Goal: Transaction & Acquisition: Purchase product/service

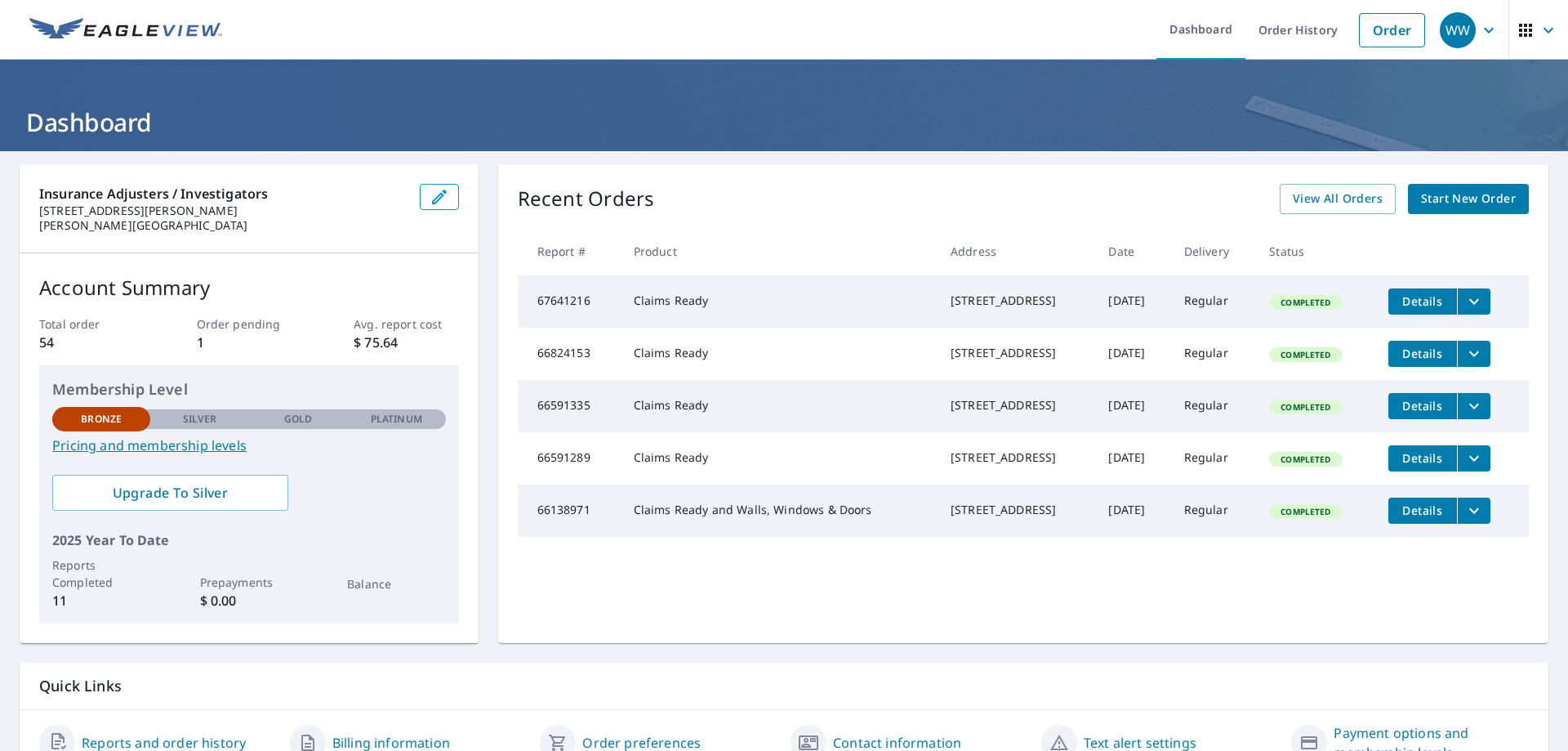
click at [1438, 205] on span "Start New Order" at bounding box center [1468, 199] width 94 height 20
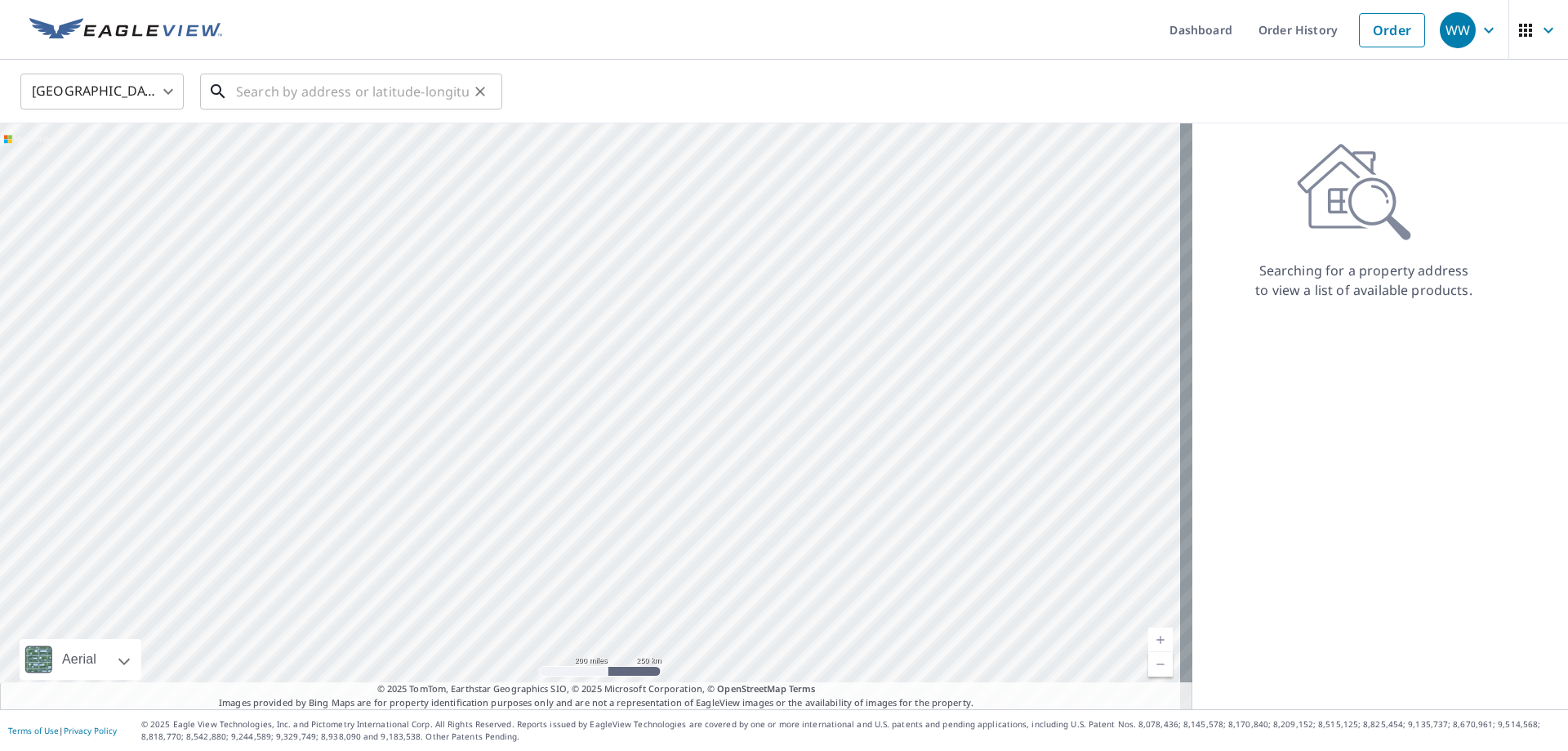
click at [325, 88] on input "text" at bounding box center [352, 91] width 232 height 45
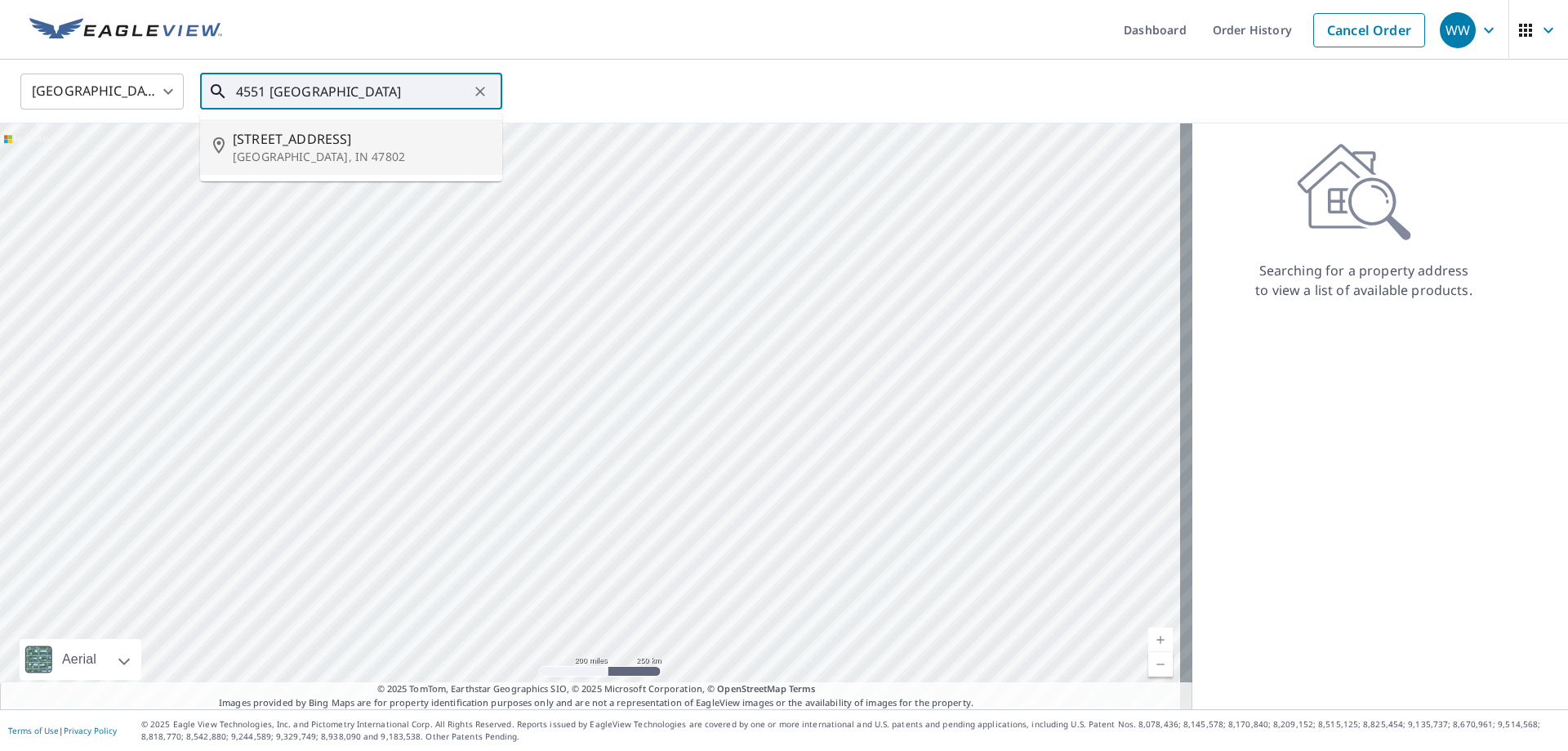
click at [306, 143] on span "[STREET_ADDRESS]" at bounding box center [361, 139] width 256 height 20
type input "[STREET_ADDRESS]"
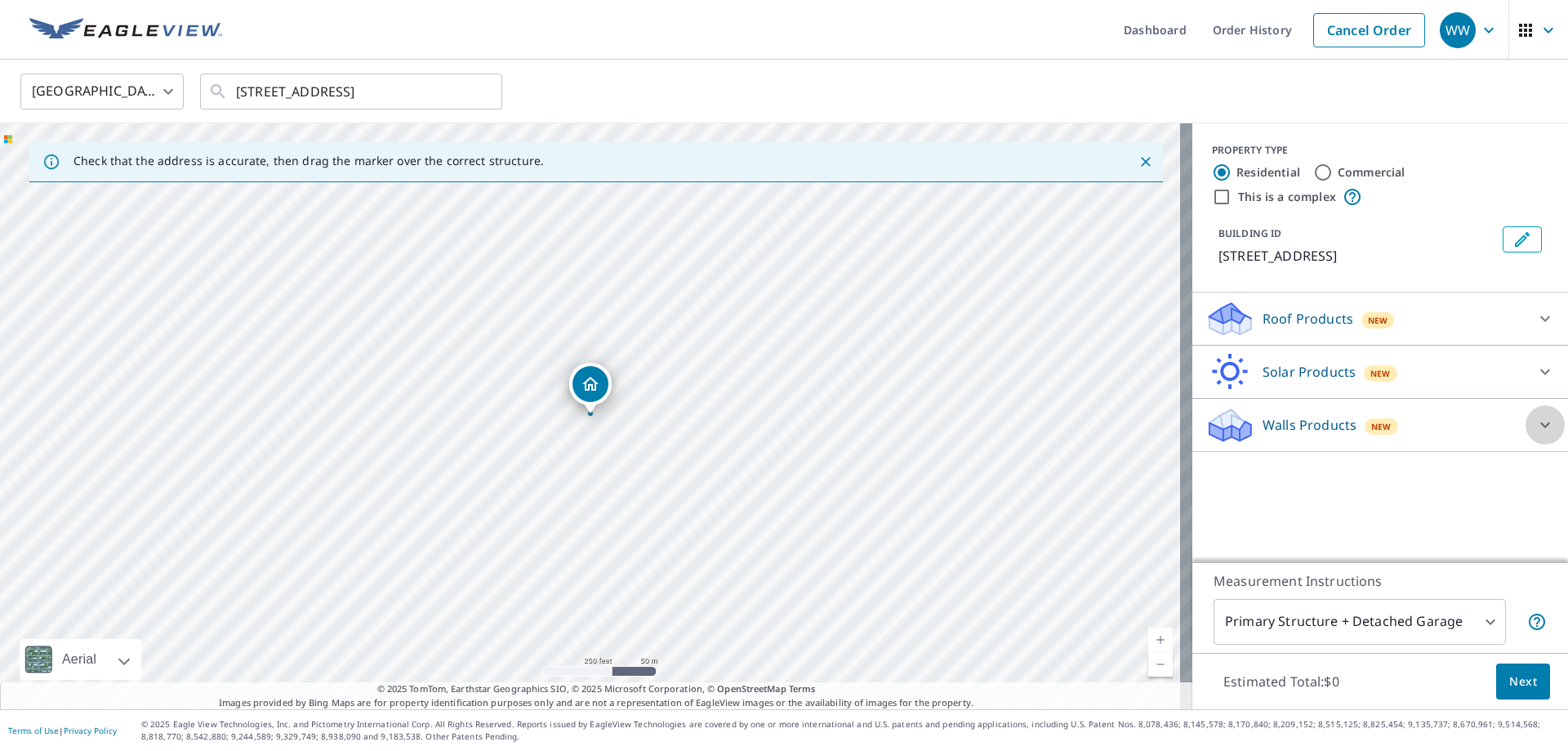
click at [1537, 429] on icon at bounding box center [1546, 425] width 20 height 20
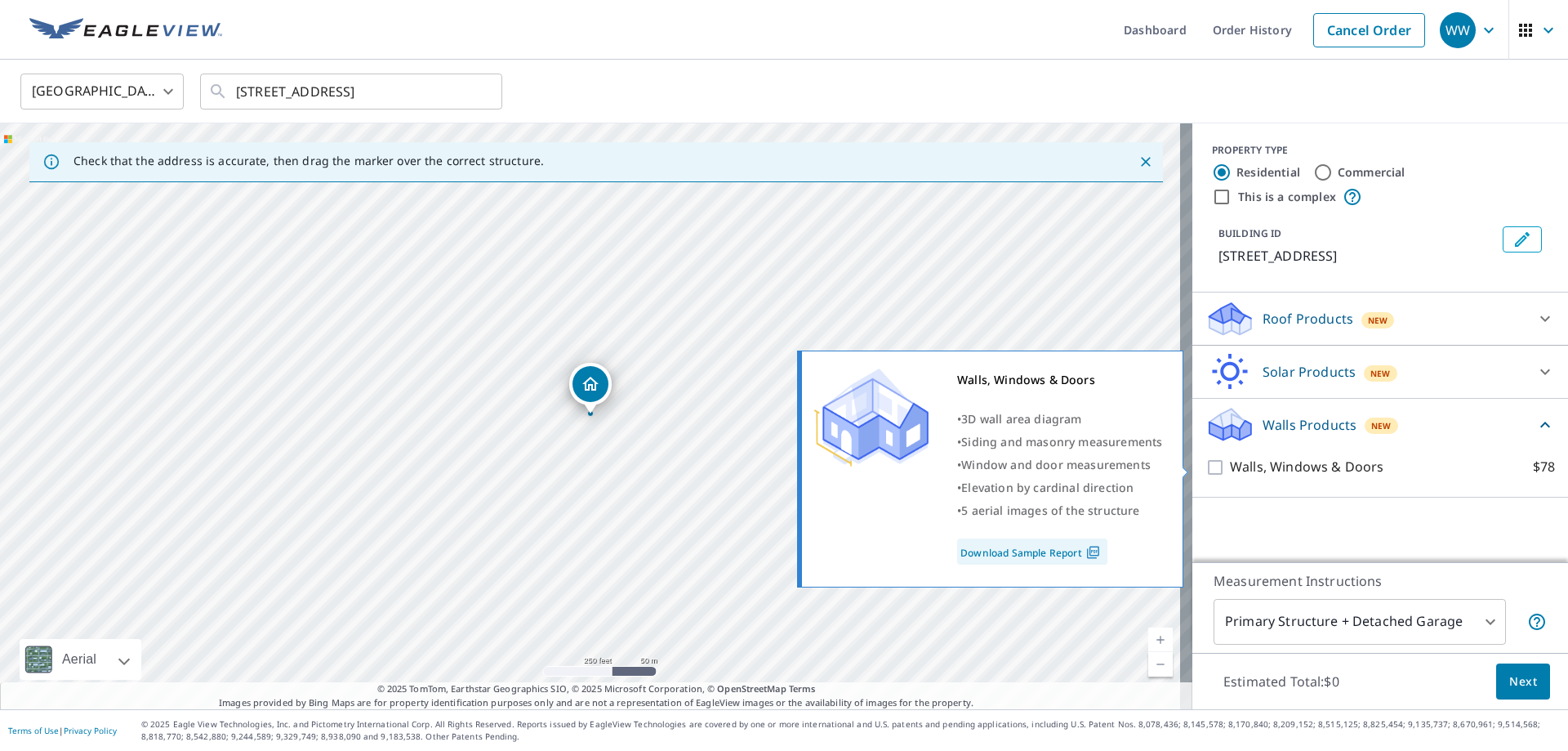
click at [1207, 467] on input "Walls, Windows & Doors $78" at bounding box center [1218, 468] width 25 height 20
checkbox input "true"
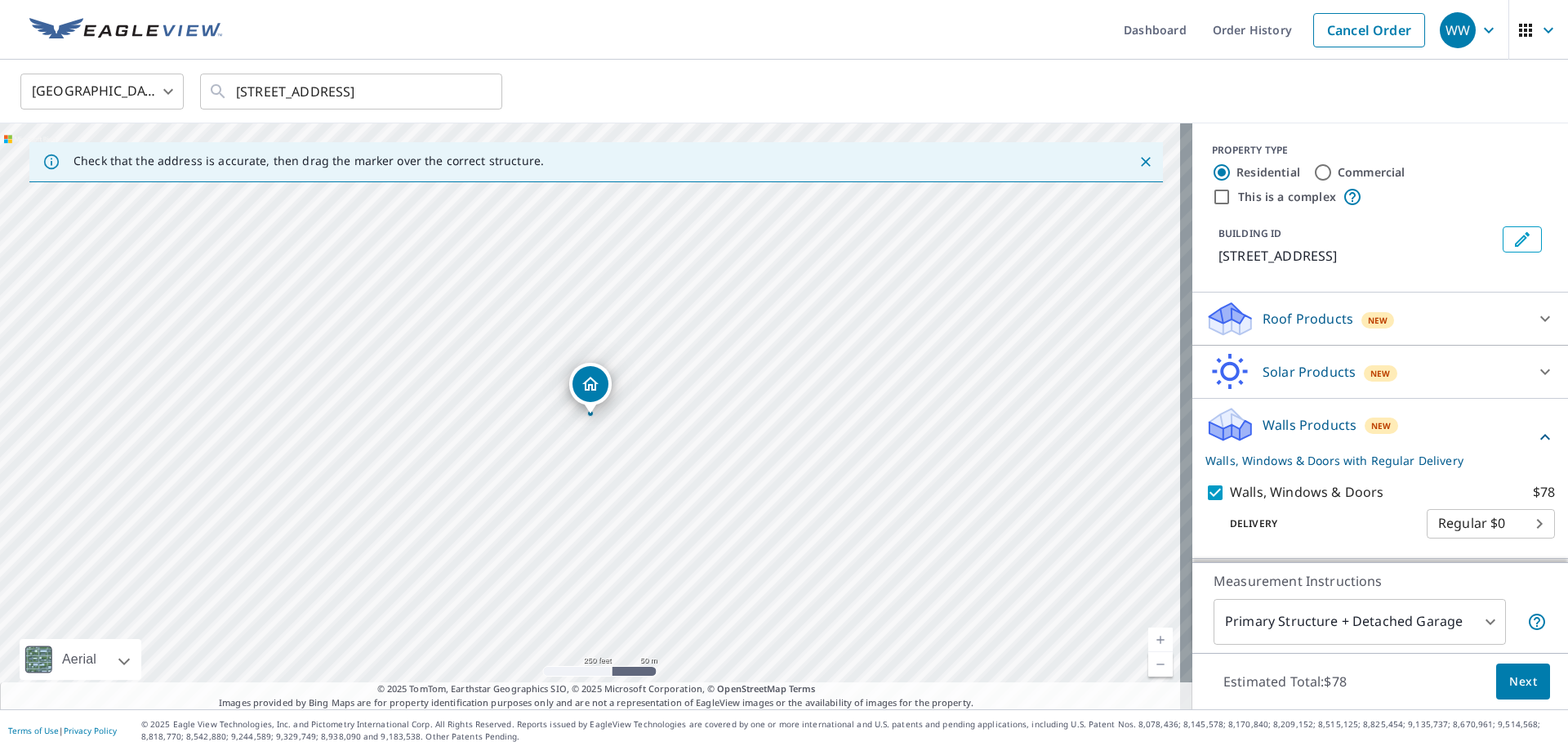
click at [1536, 317] on icon at bounding box center [1546, 319] width 20 height 20
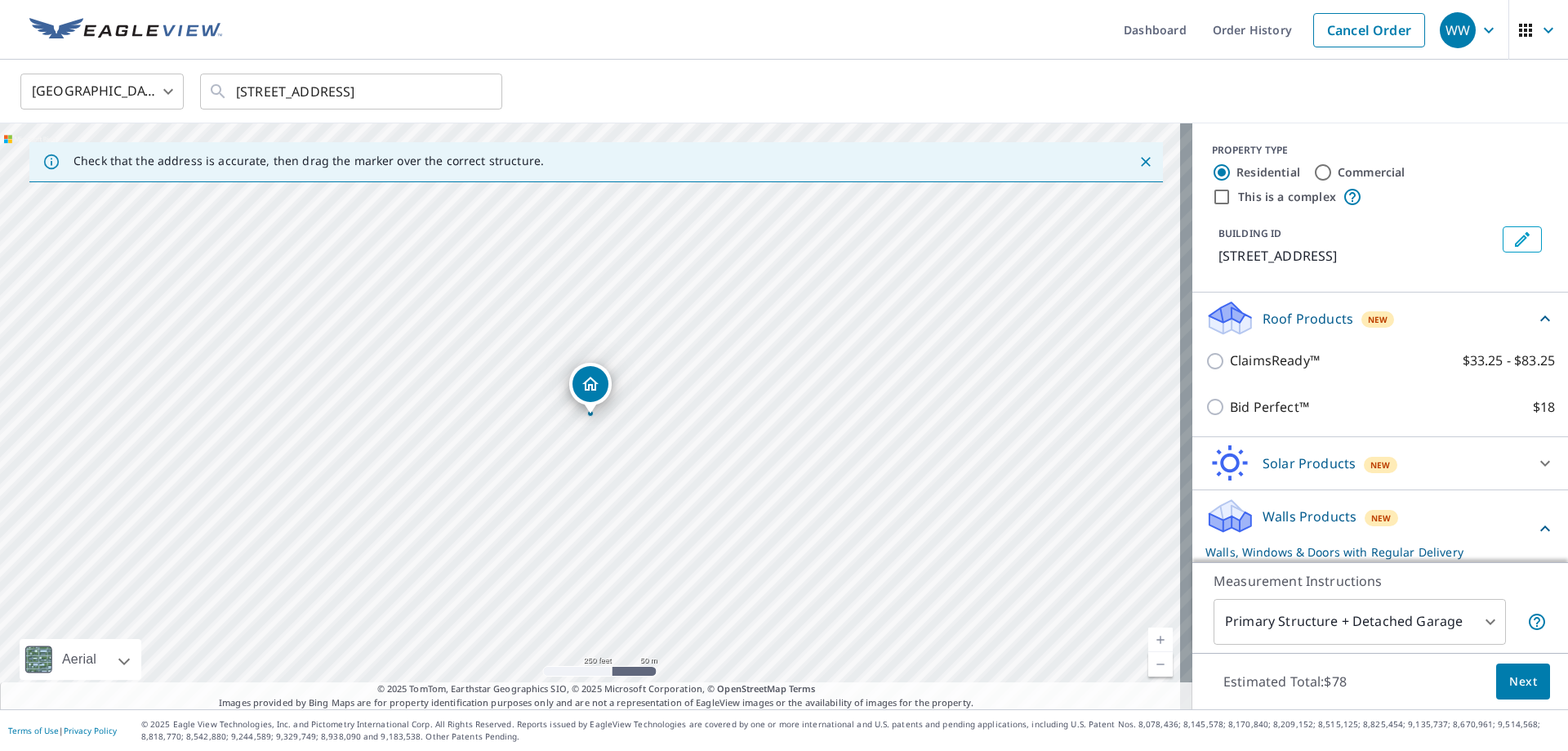
click at [1536, 318] on icon at bounding box center [1546, 319] width 20 height 20
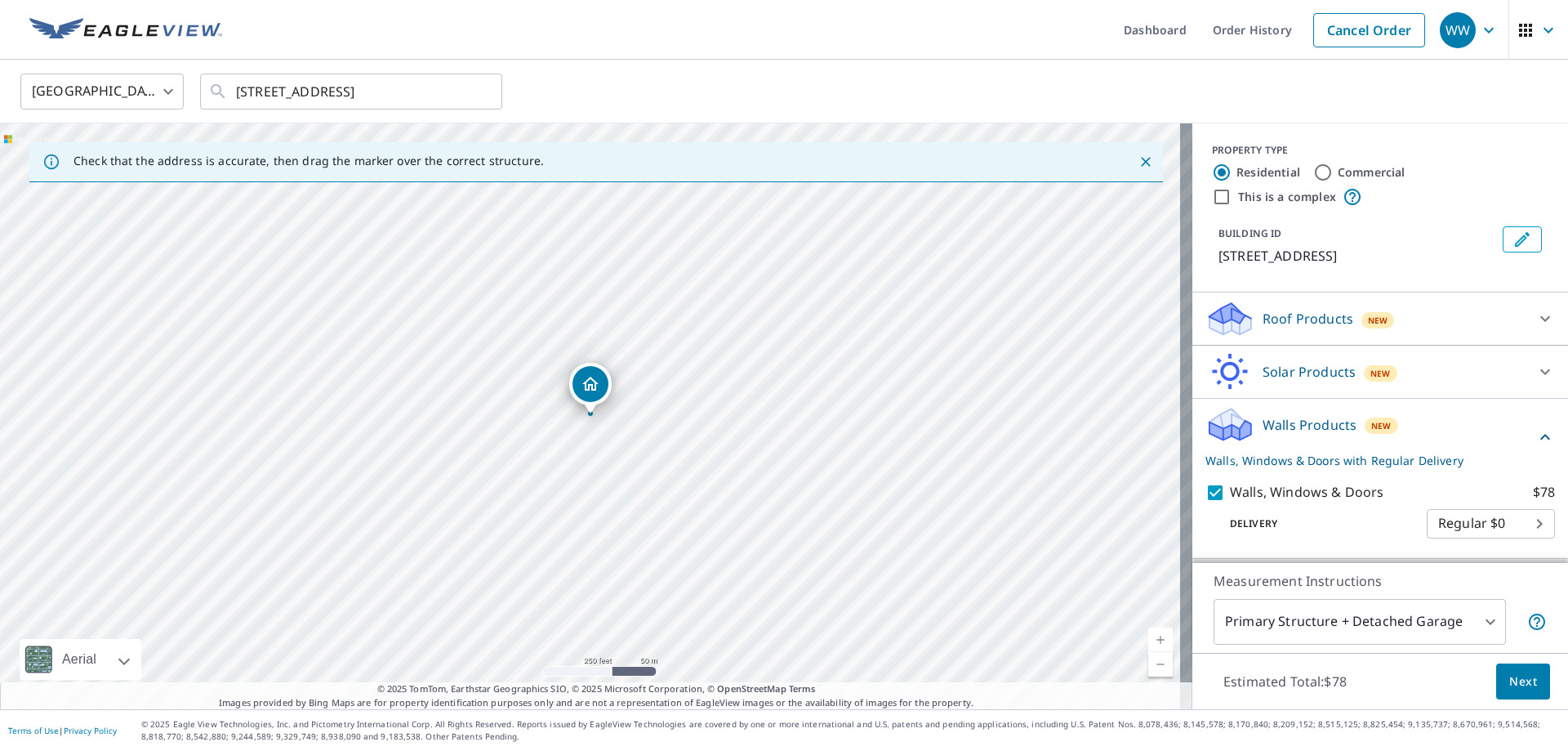
click at [1475, 518] on body "WW WW Dashboard Order History Cancel Order WW [GEOGRAPHIC_DATA] [GEOGRAPHIC_DAT…" at bounding box center [784, 375] width 1568 height 751
click at [1514, 519] on ul "Regular $0" at bounding box center [1479, 522] width 128 height 43
click at [1347, 538] on div at bounding box center [784, 375] width 1568 height 751
click at [1533, 525] on body "WW WW Dashboard Order History Cancel Order WW [GEOGRAPHIC_DATA] [GEOGRAPHIC_DAT…" at bounding box center [784, 375] width 1568 height 751
click at [1533, 525] on ul "Regular $0" at bounding box center [1479, 522] width 128 height 43
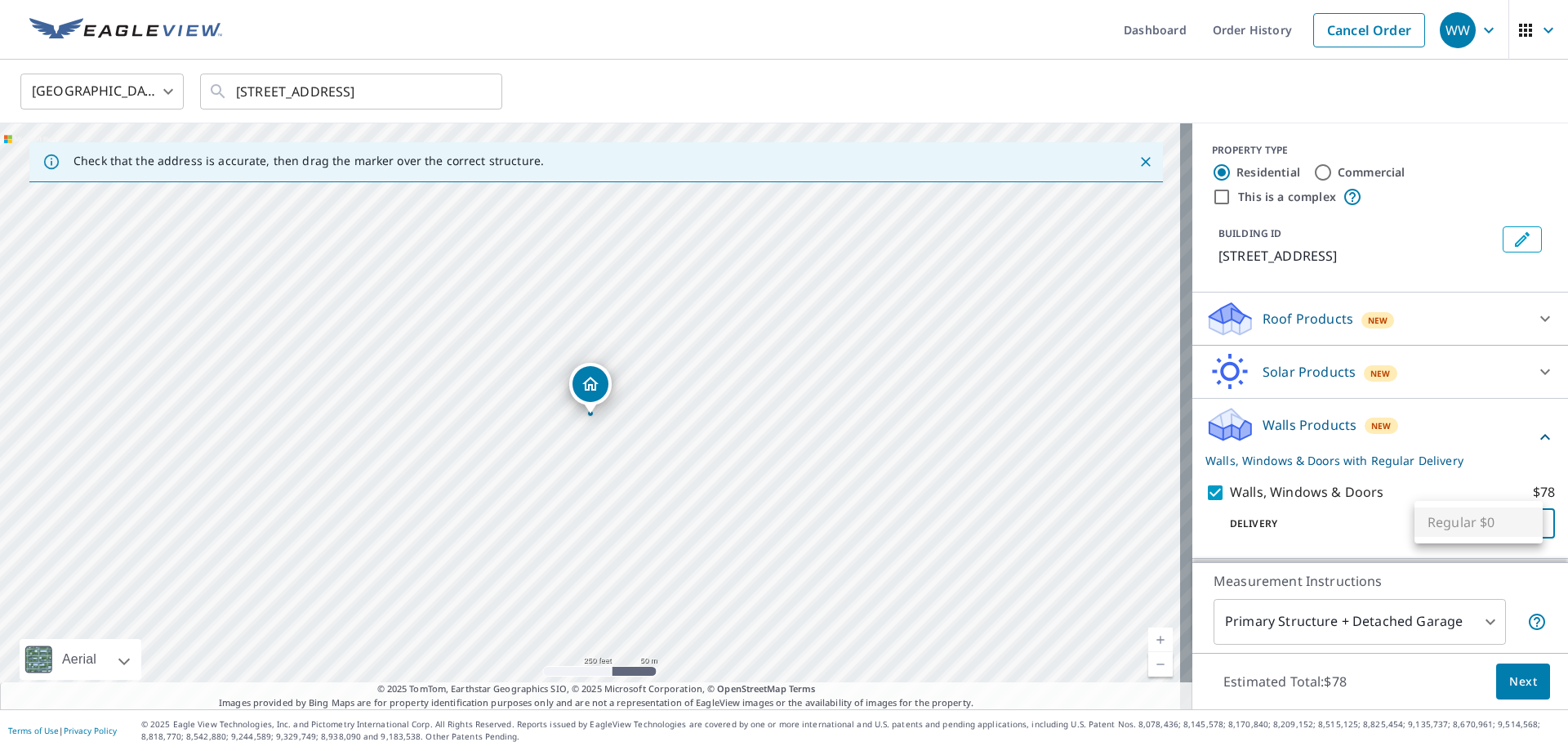
click at [1341, 528] on div at bounding box center [784, 375] width 1568 height 751
click at [1510, 676] on span "Next" at bounding box center [1523, 682] width 28 height 20
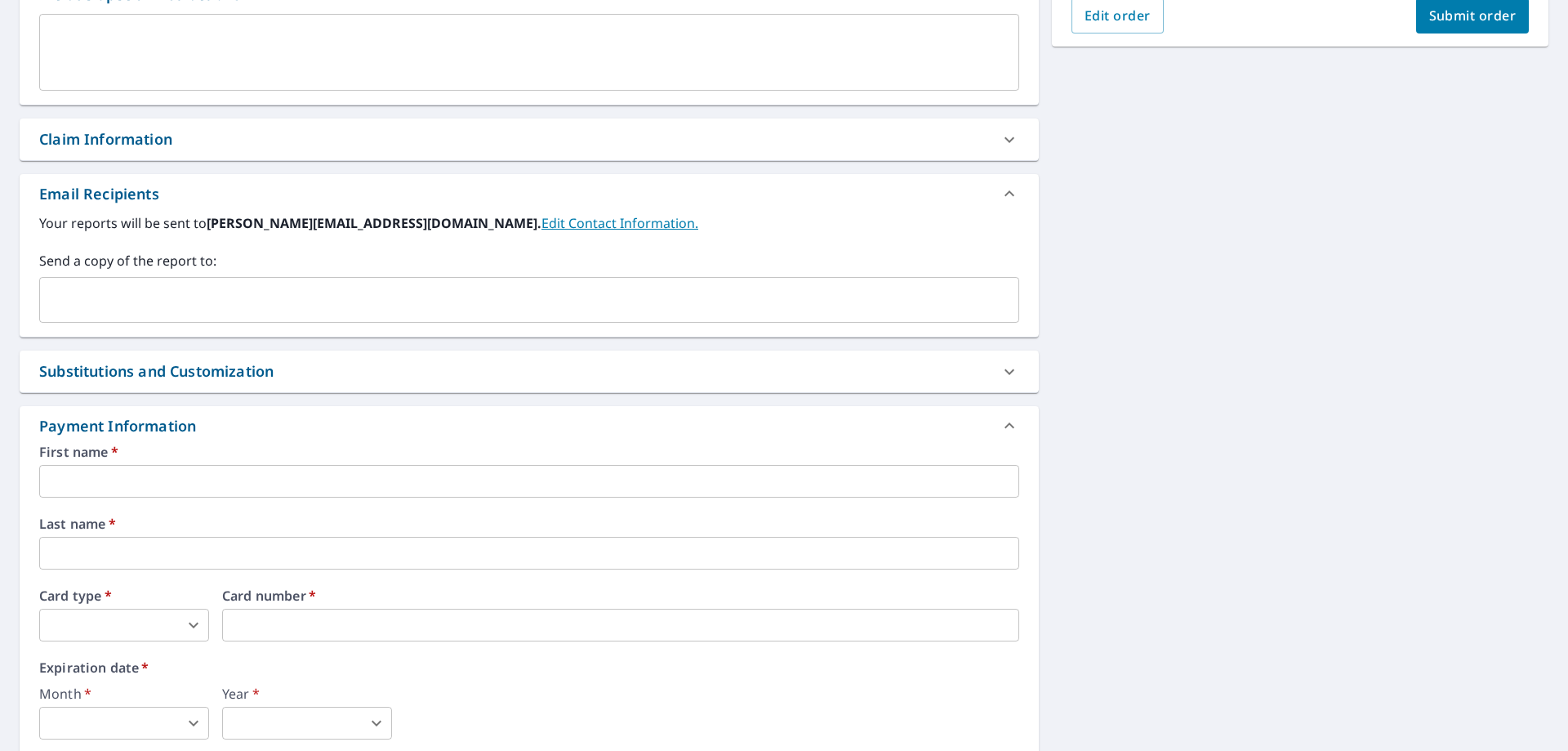
scroll to position [474, 0]
click at [300, 482] on input "text" at bounding box center [529, 482] width 980 height 33
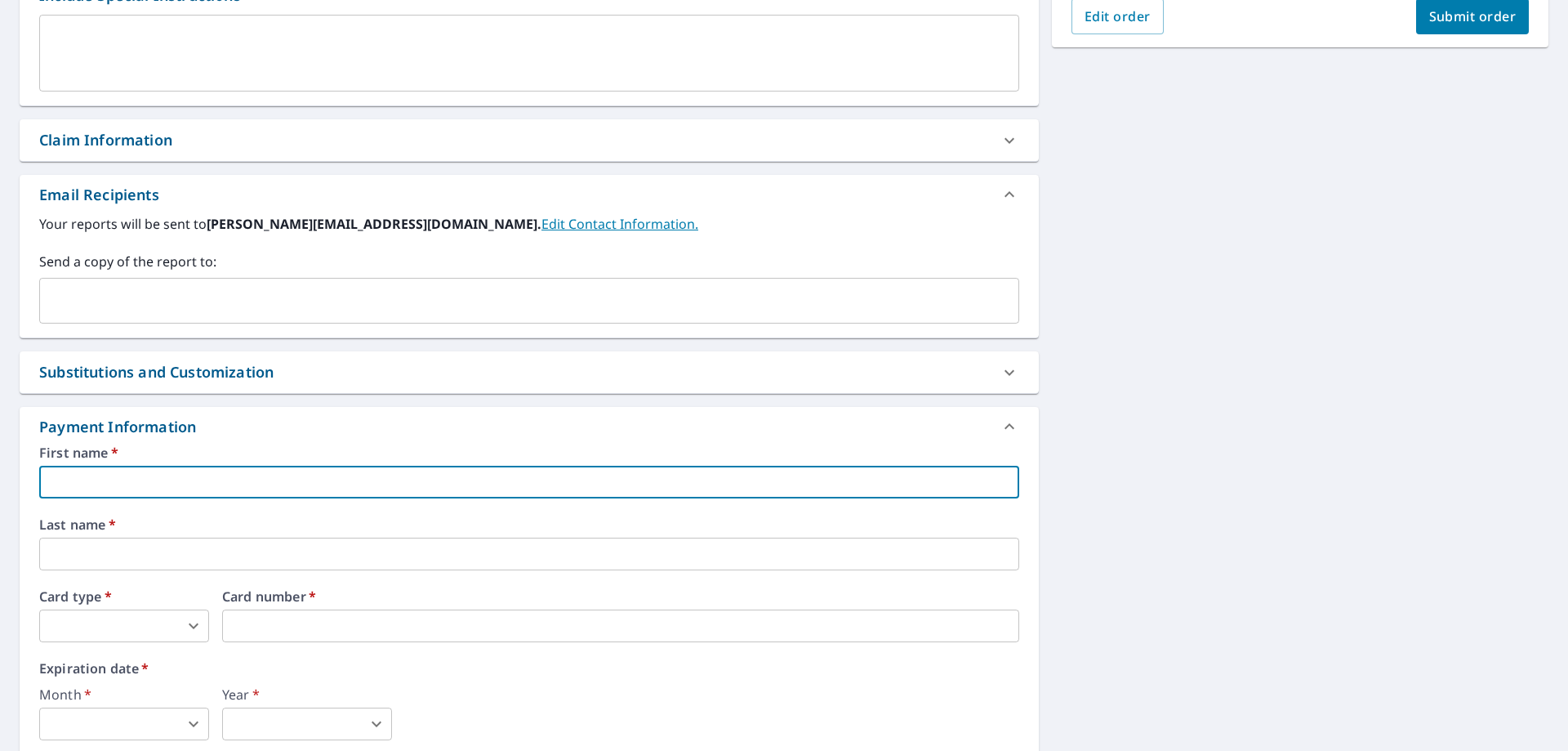
type input "[PERSON_NAME]"
type input "[EMAIL_ADDRESS][DOMAIN_NAME]"
type input "Wallrab"
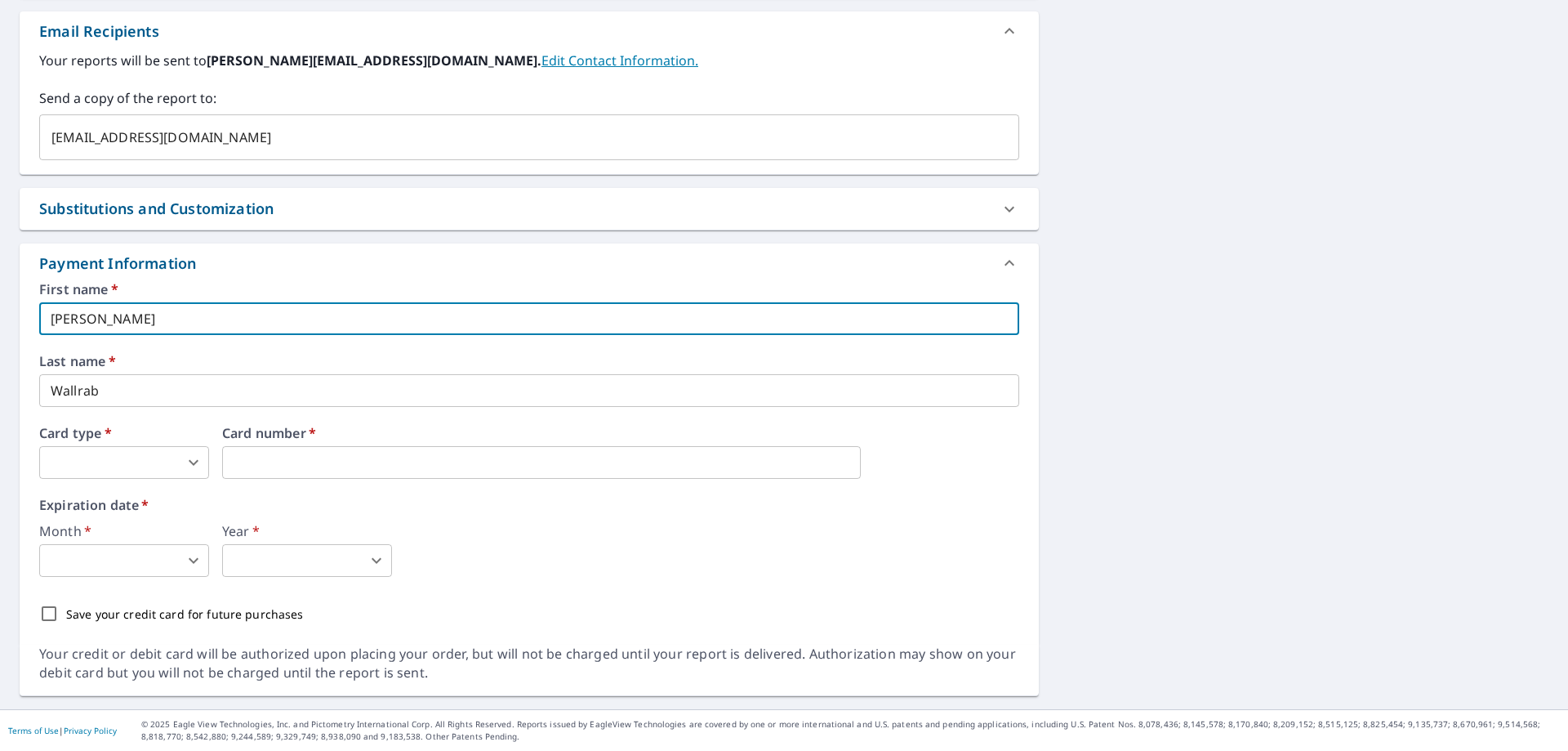
scroll to position [556, 0]
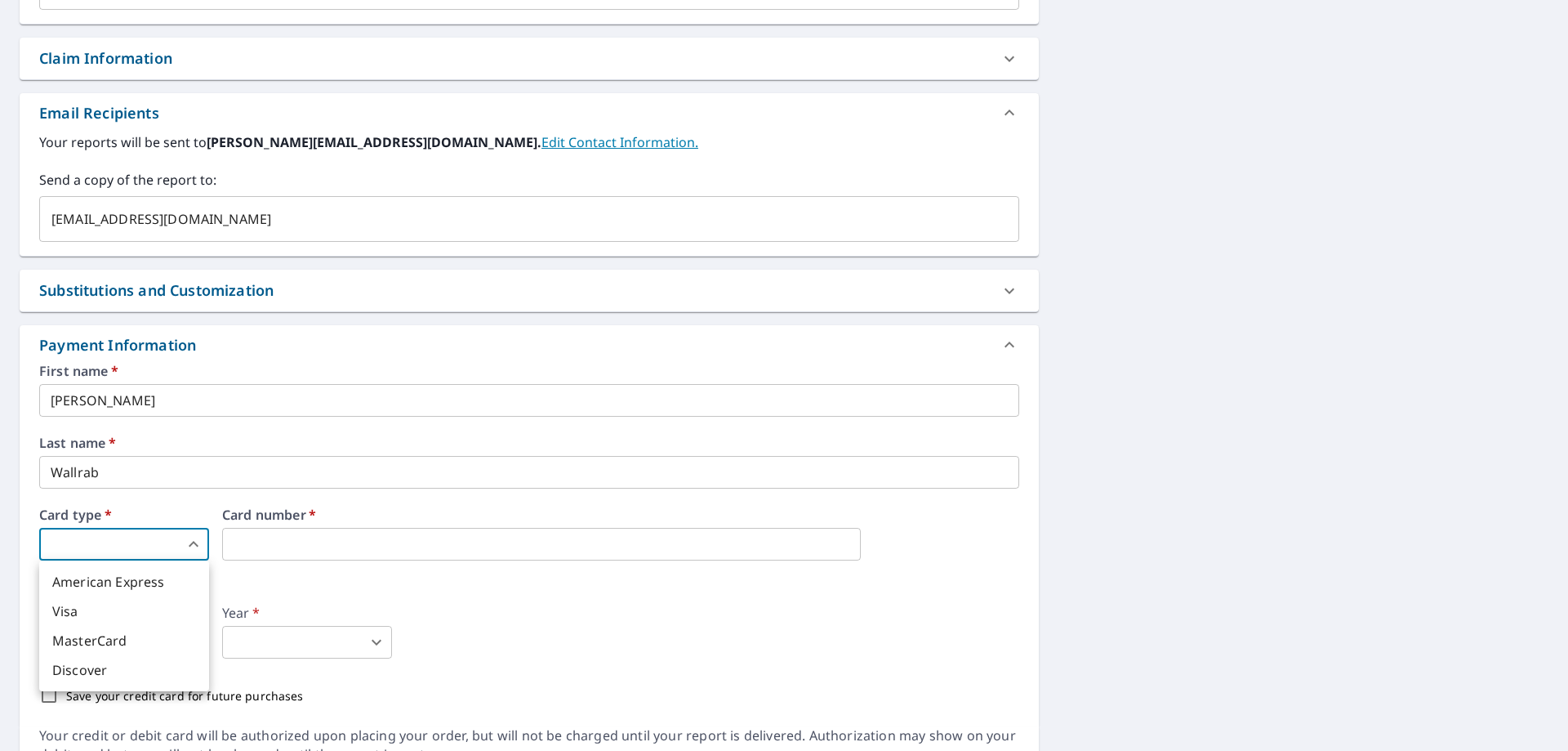
click at [120, 533] on body "WW WW Dashboard Order History Cancel Order WW Dashboard / Finalize Order Finali…" at bounding box center [784, 375] width 1568 height 751
click at [109, 635] on li "MasterCard" at bounding box center [124, 641] width 170 height 29
type input "3"
click at [150, 638] on body "WW WW Dashboard Order History Cancel Order WW Dashboard / Finalize Order Finali…" at bounding box center [784, 375] width 1568 height 751
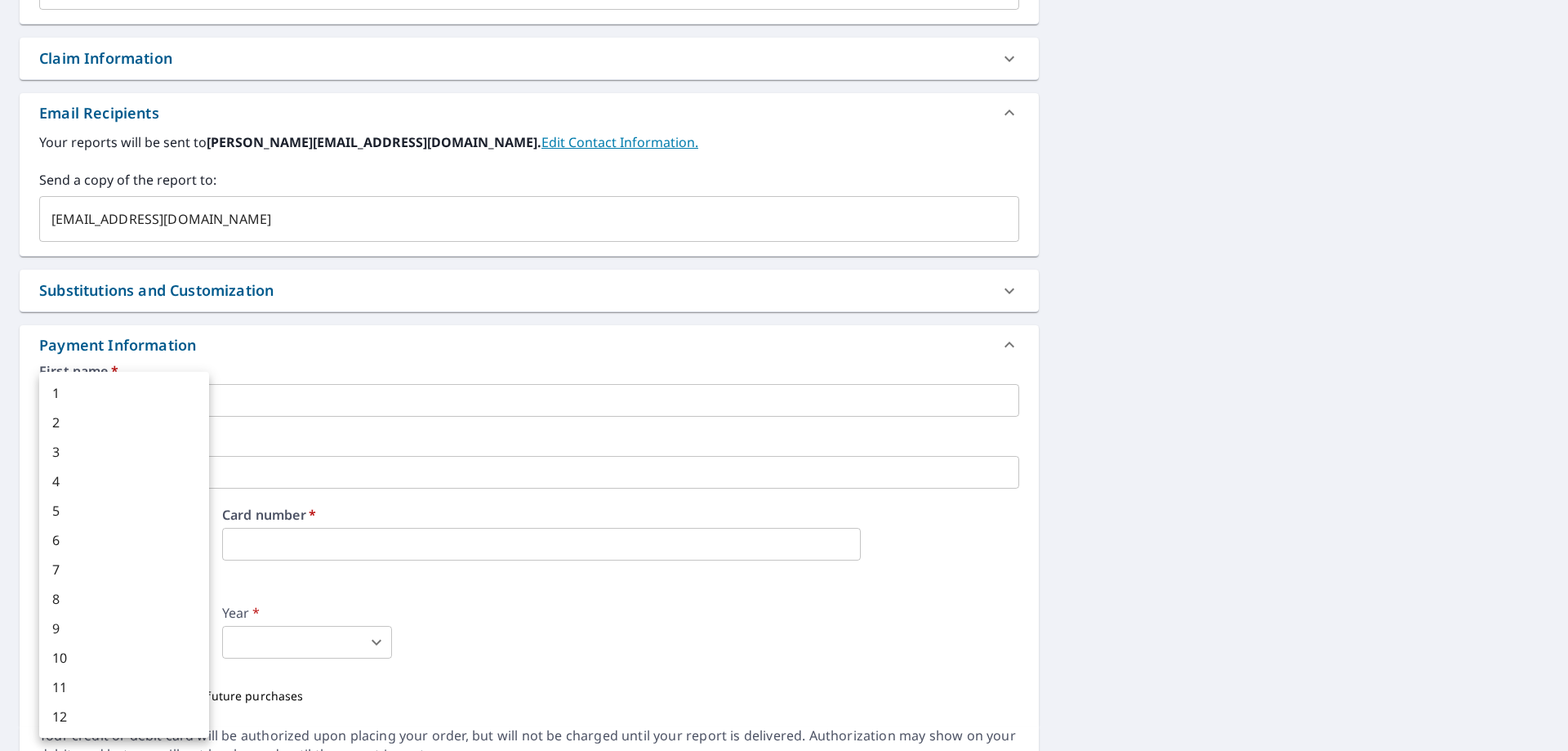
click at [87, 422] on li "2" at bounding box center [124, 422] width 170 height 29
type input "2"
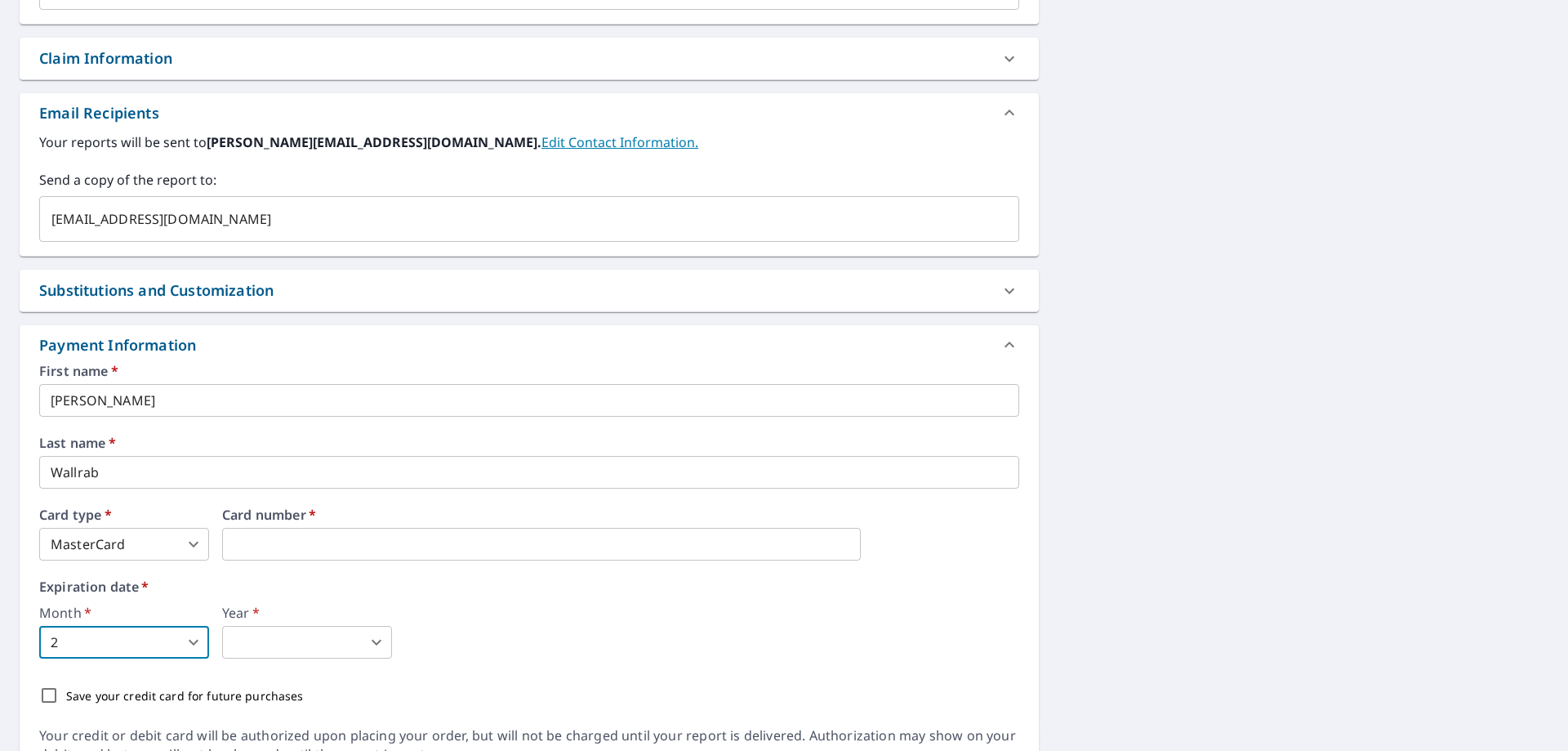
click at [294, 657] on body "WW WW Dashboard Order History Cancel Order WW Dashboard / Finalize Order Finali…" at bounding box center [784, 375] width 1568 height 751
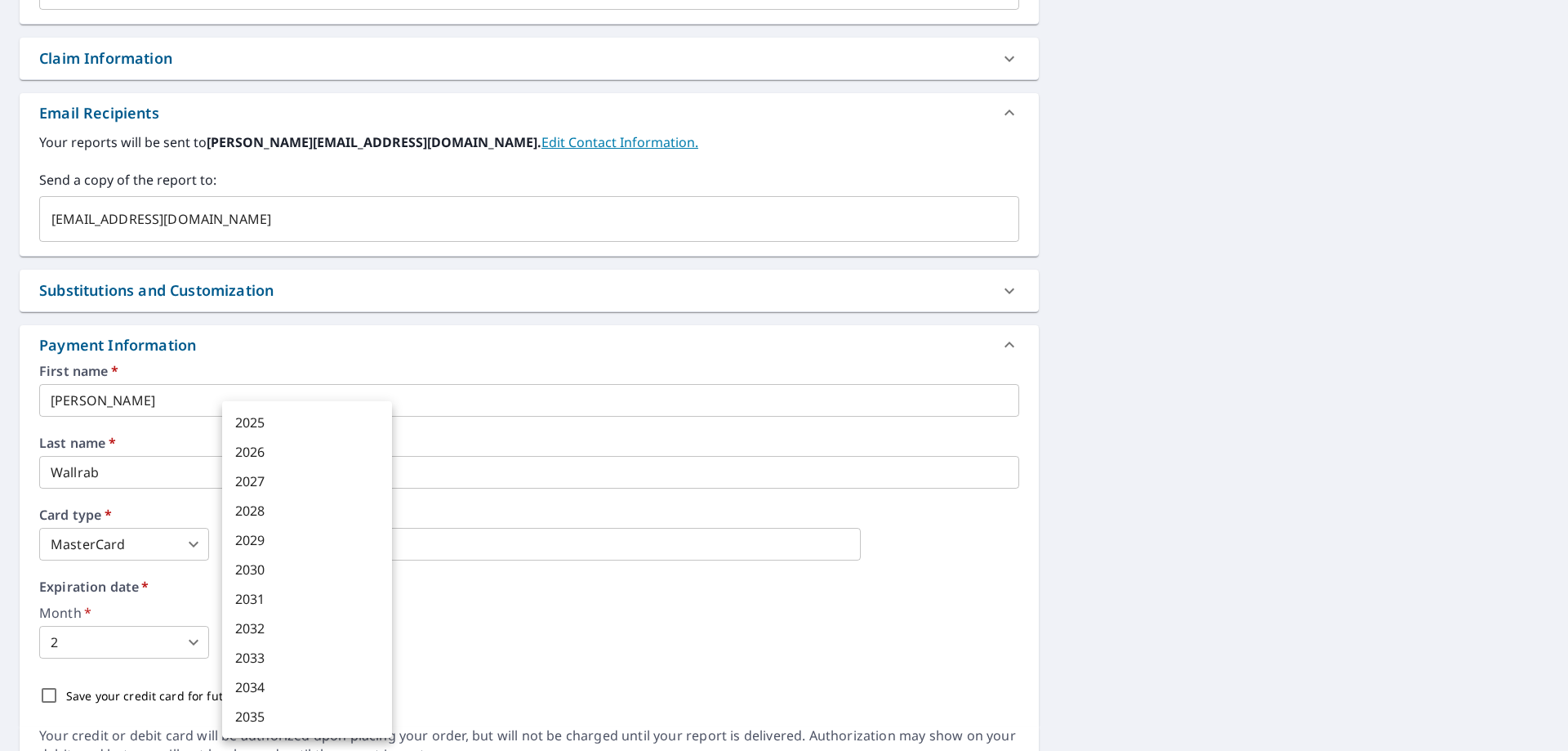
click at [262, 509] on li "2028" at bounding box center [307, 510] width 170 height 29
type input "2028"
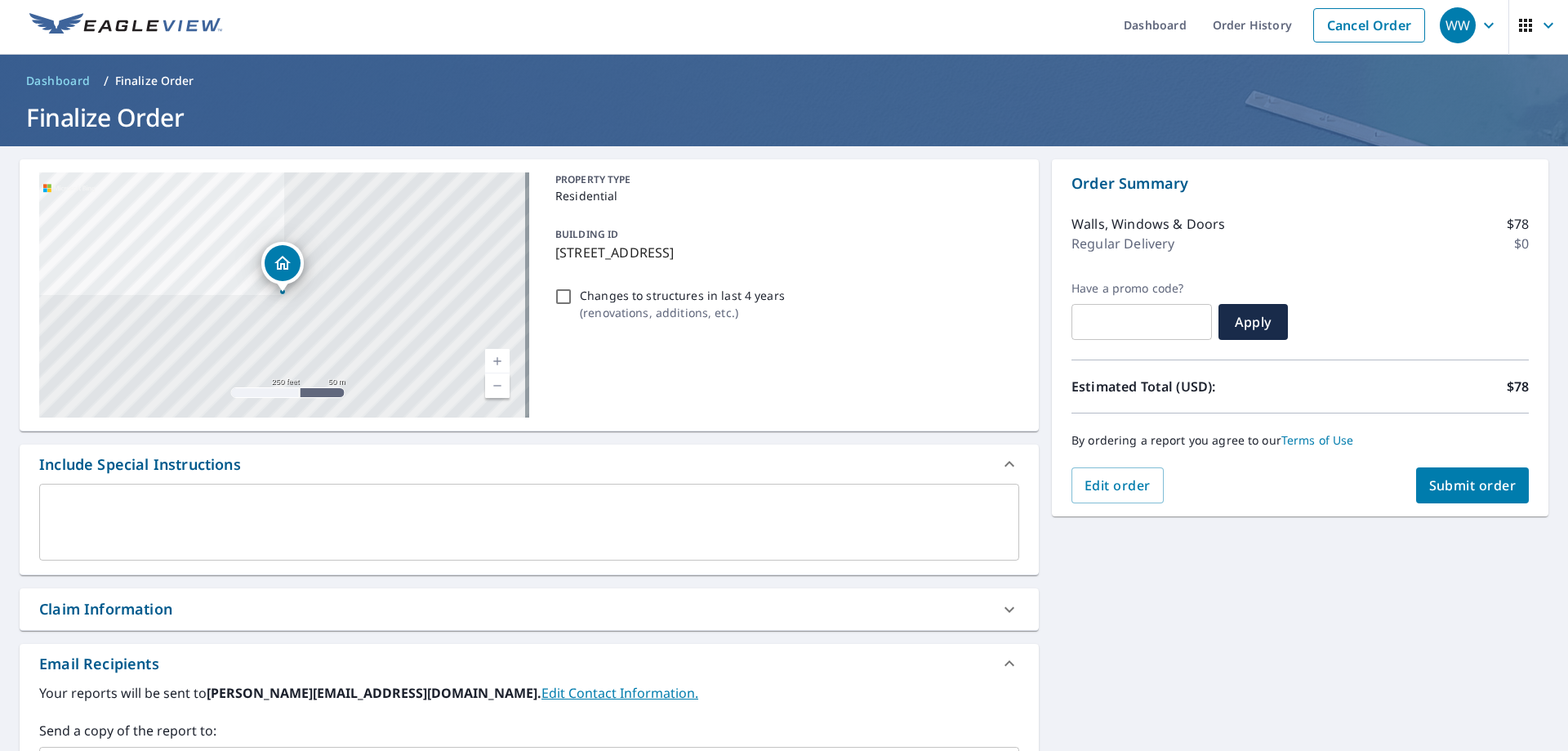
scroll to position [0, 0]
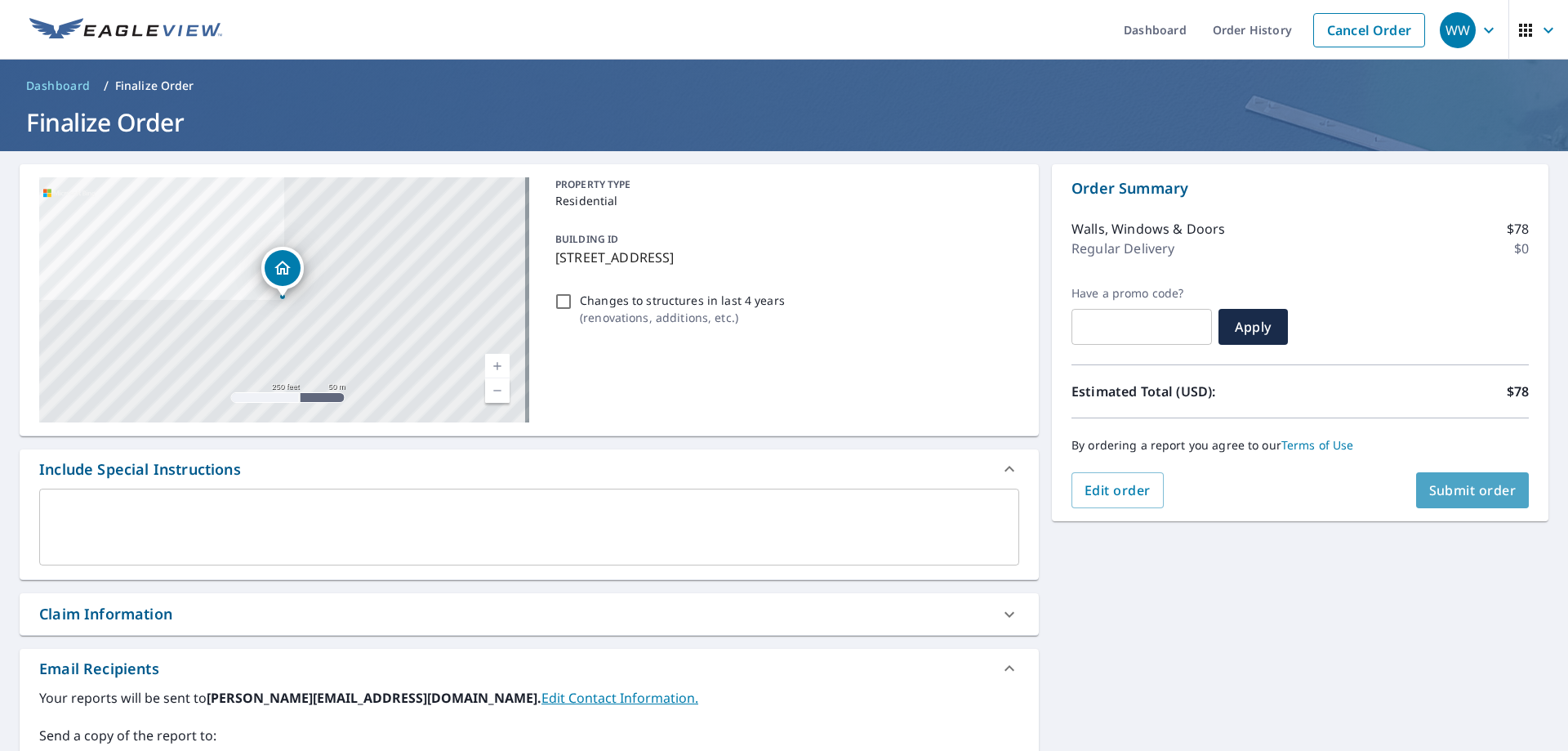
click at [1448, 497] on span "Submit order" at bounding box center [1473, 490] width 87 height 18
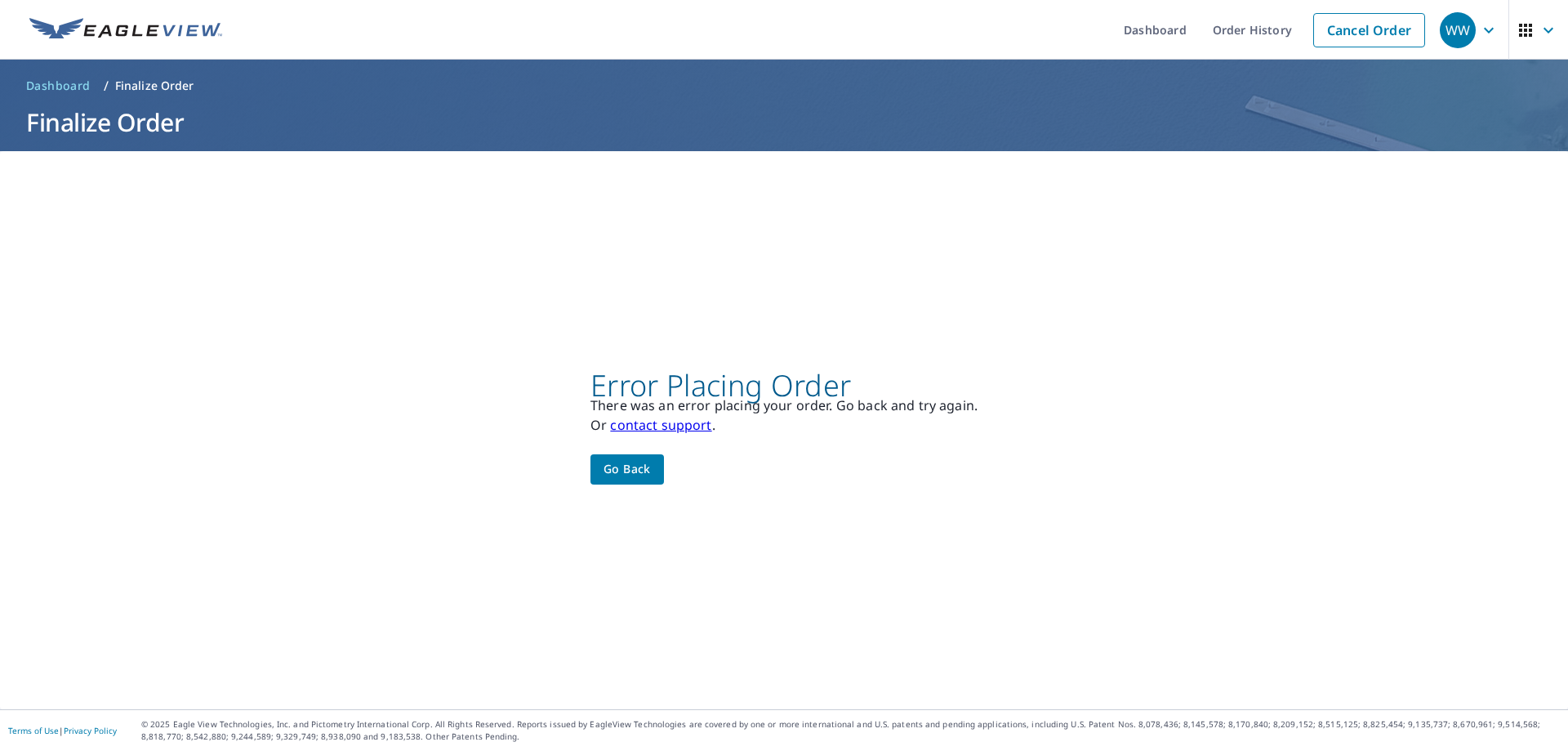
click at [622, 464] on span "Go back" at bounding box center [627, 469] width 47 height 20
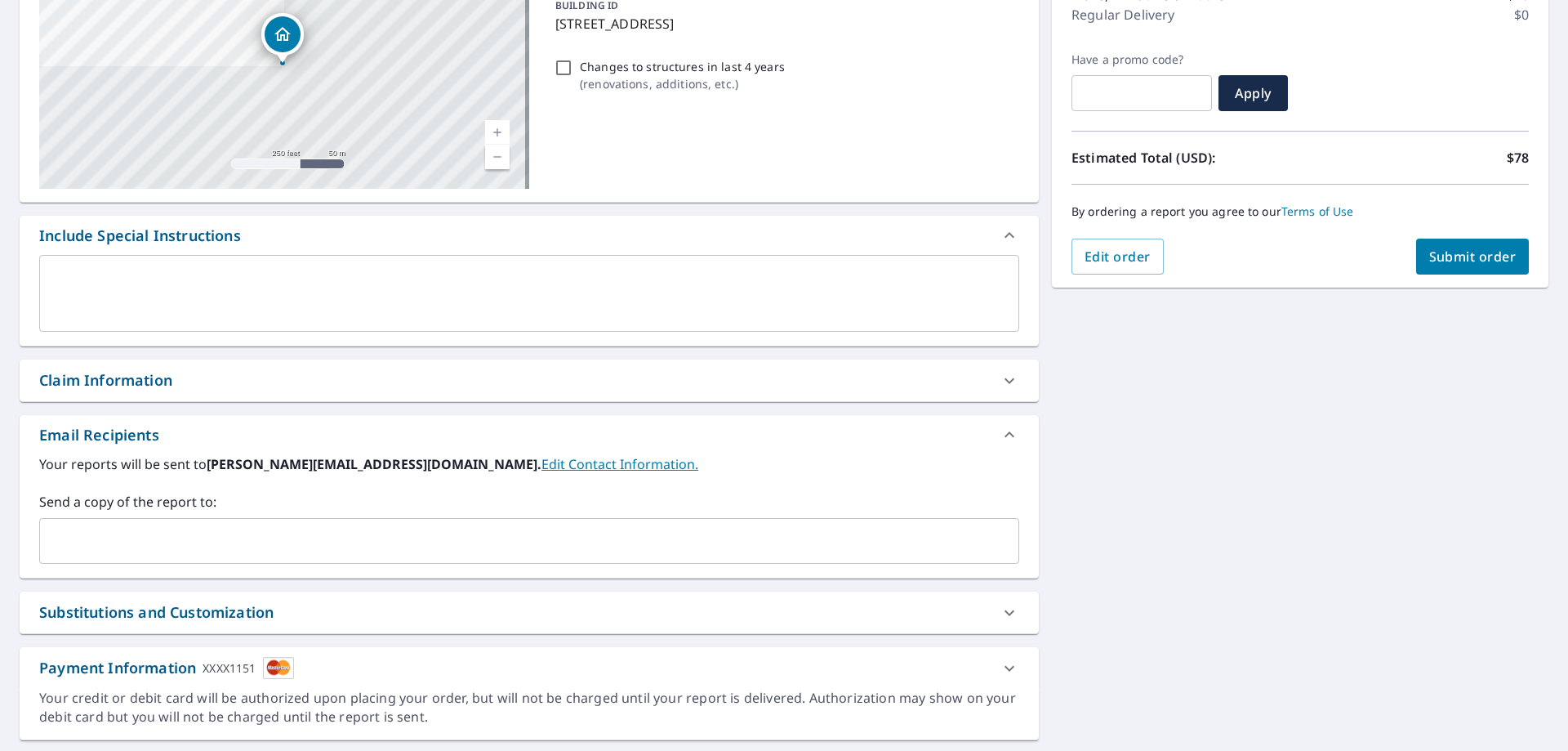
scroll to position [196, 0]
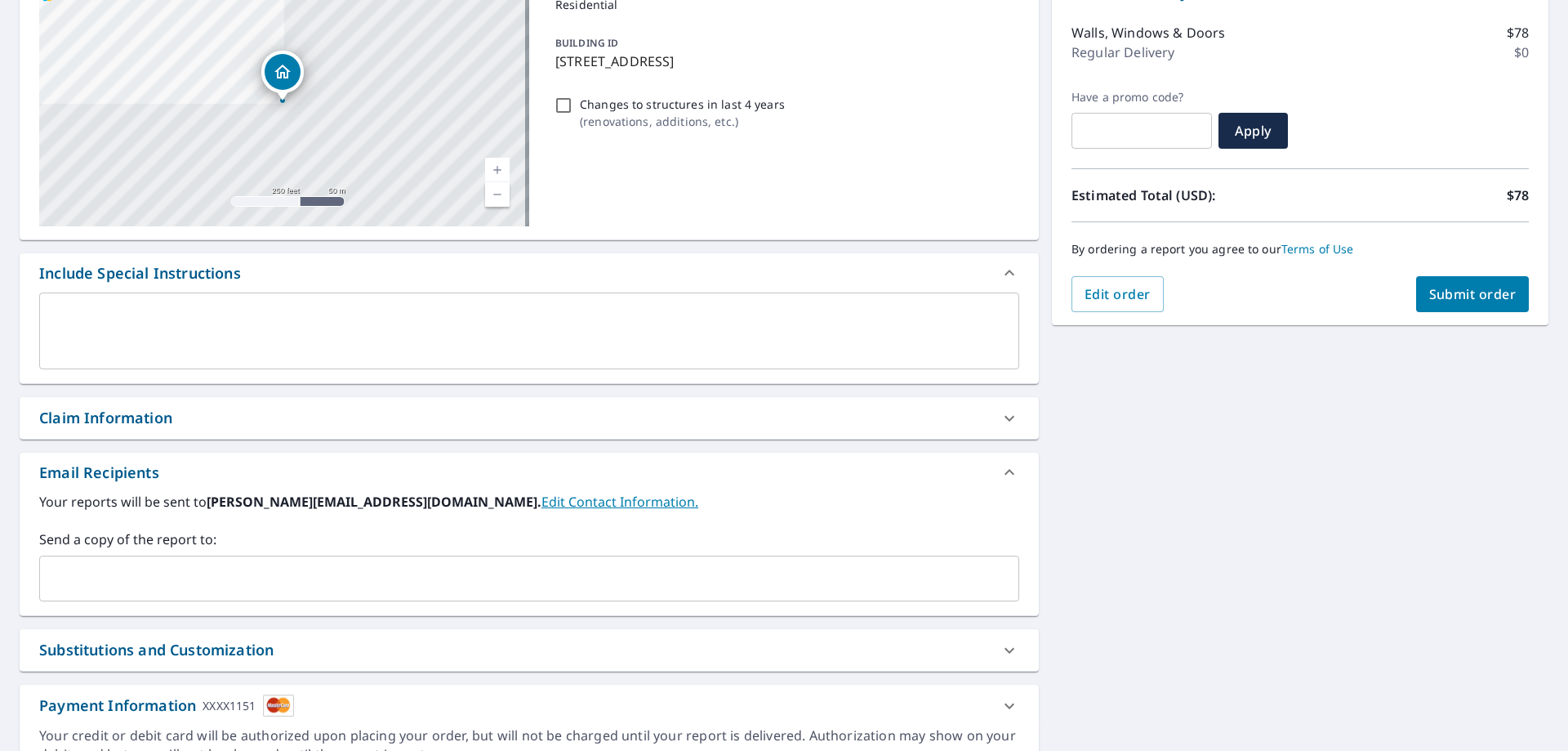
click at [1443, 296] on span "Submit order" at bounding box center [1473, 294] width 87 height 18
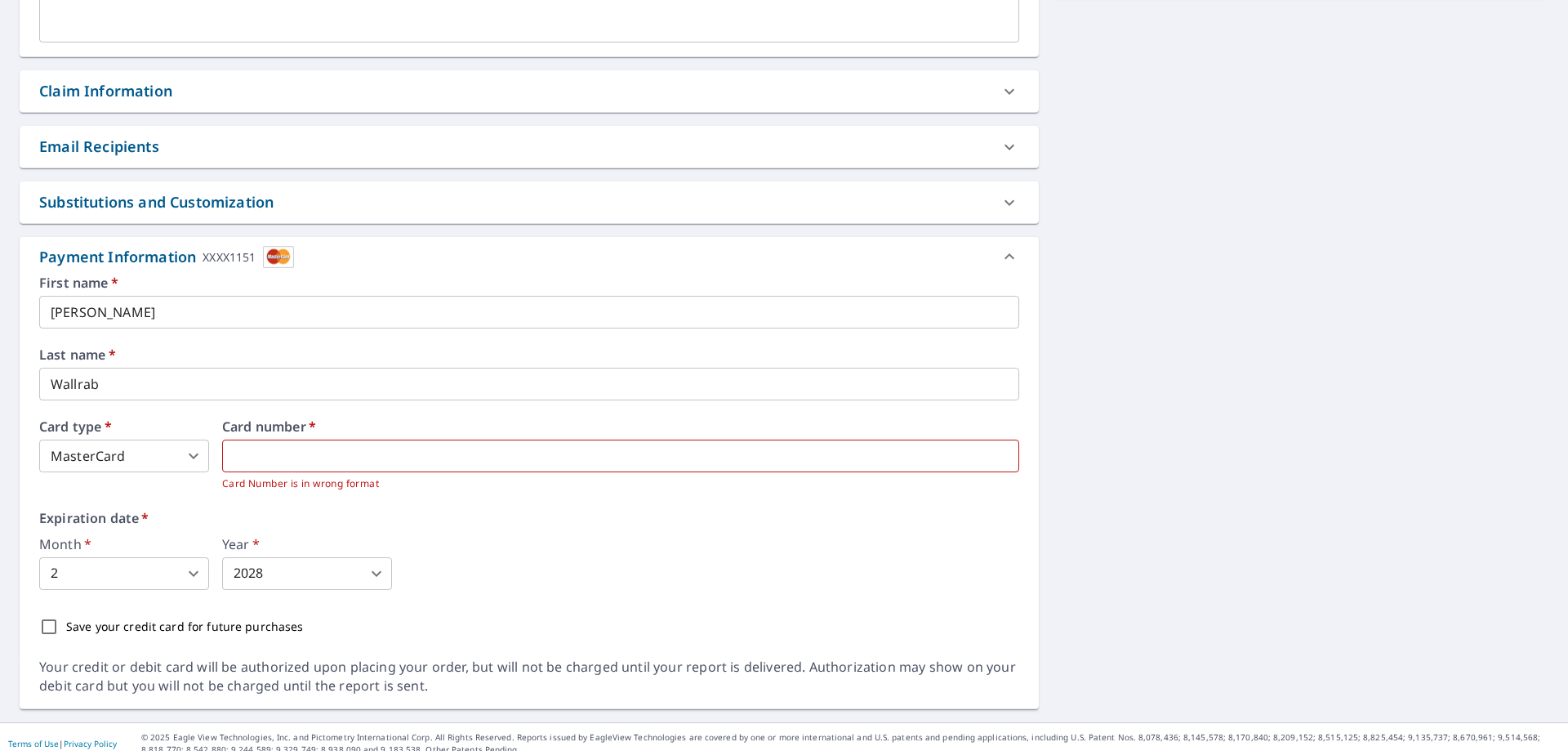
scroll to position [523, 0]
click at [625, 510] on div "First name   * [PERSON_NAME] ​ Last name   * Wallrab ​ Card type   * MasterCard…" at bounding box center [529, 460] width 980 height 367
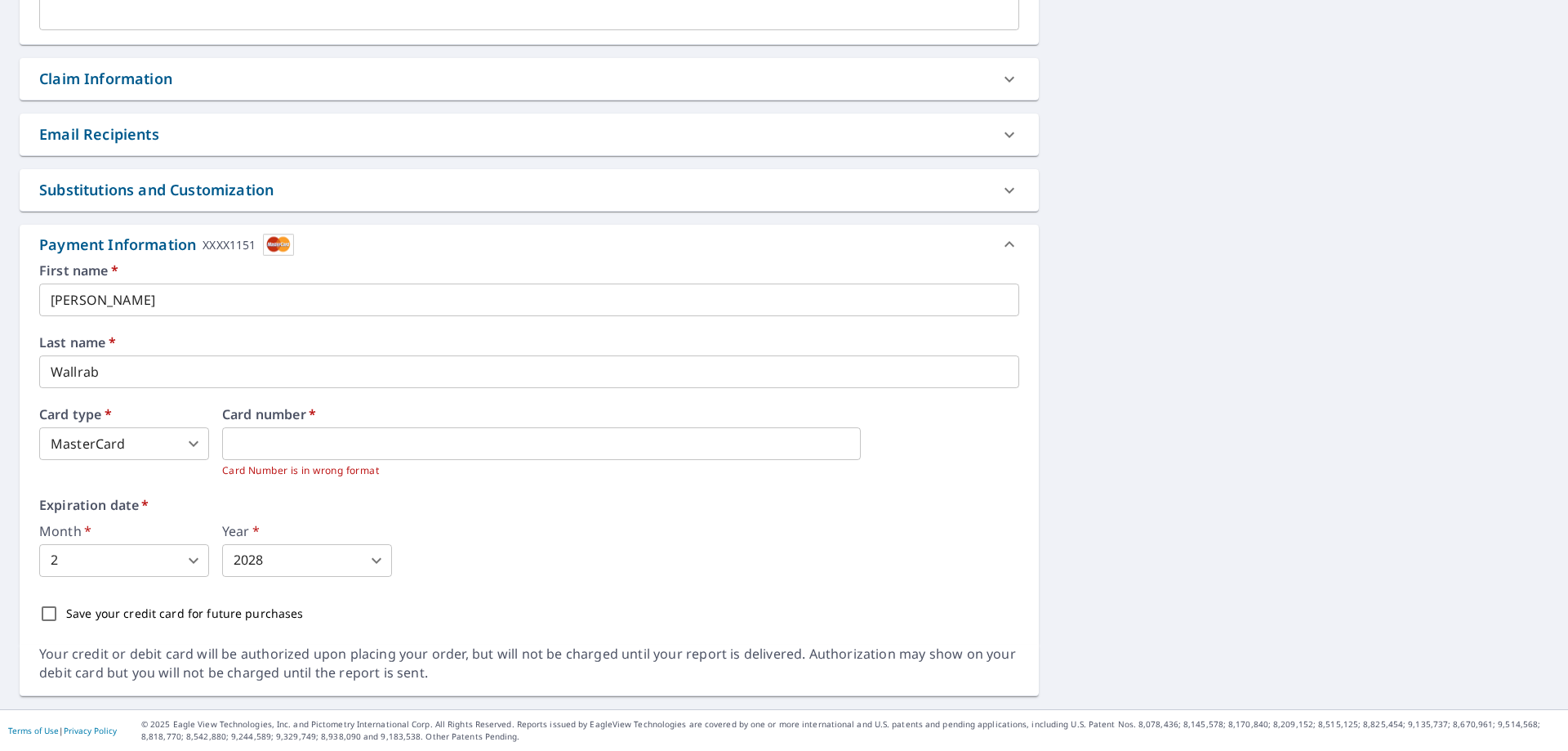
scroll to position [127, 0]
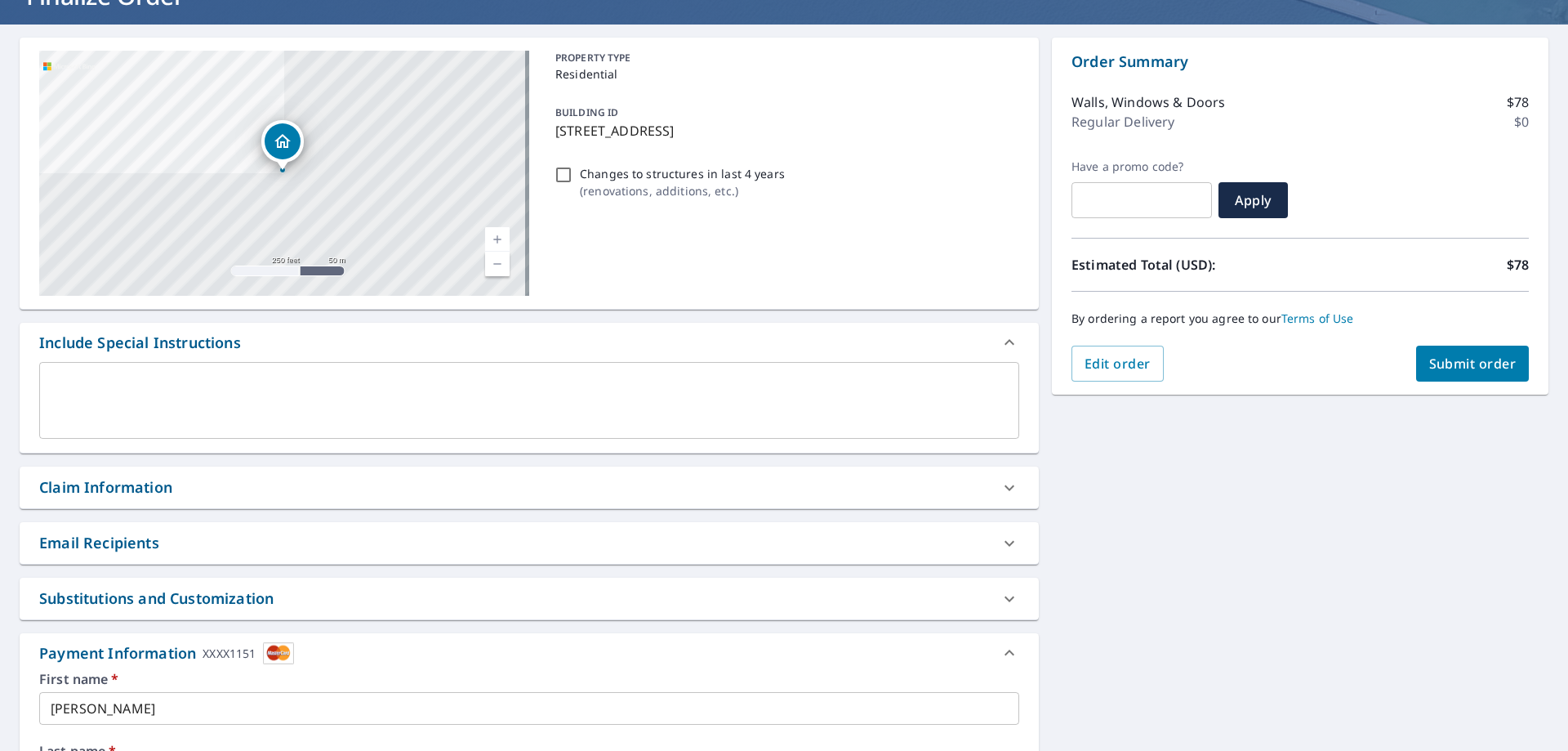
click at [1466, 354] on button "Submit order" at bounding box center [1474, 363] width 114 height 36
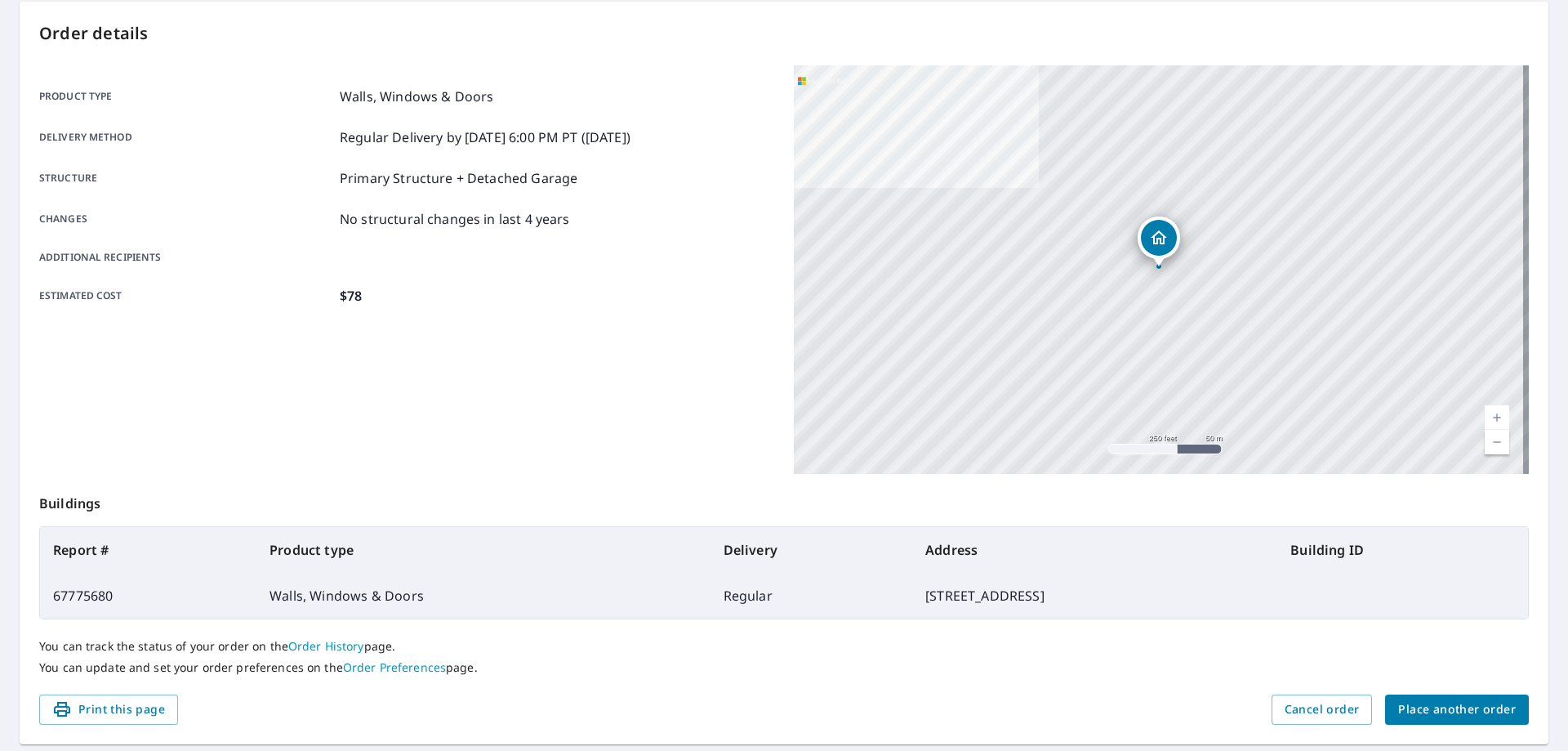
scroll to position [211, 0]
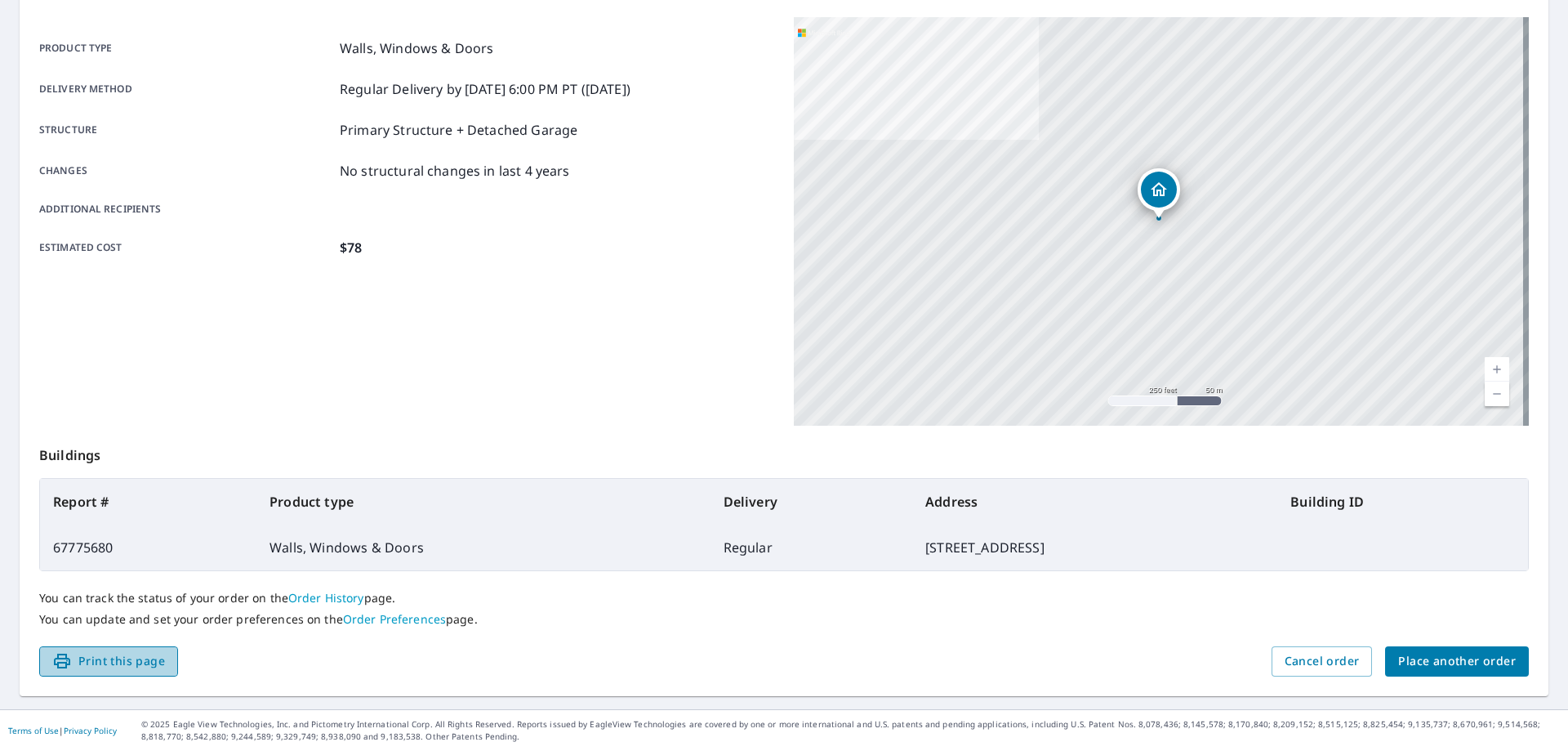
click at [94, 657] on span "Print this page" at bounding box center [109, 661] width 113 height 20
